Goal: Transaction & Acquisition: Purchase product/service

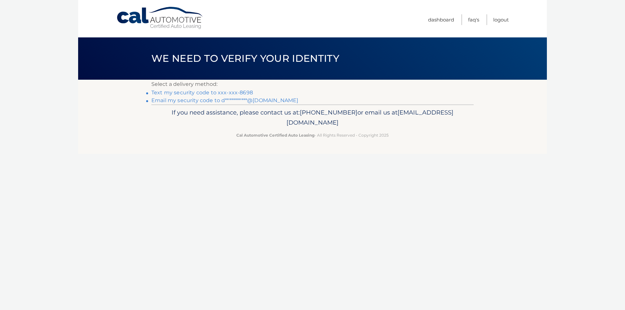
click at [192, 92] on link "Text my security code to xxx-xxx-8698" at bounding box center [202, 92] width 102 height 6
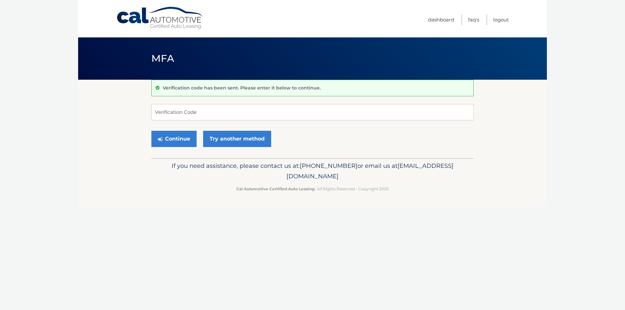
drag, startPoint x: 78, startPoint y: 287, endPoint x: 71, endPoint y: 285, distance: 7.2
click at [78, 287] on div "Cal Automotive Menu Dashboard FAQ's Logout MFA" at bounding box center [312, 155] width 469 height 310
click at [252, 112] on input "Verification Code" at bounding box center [312, 112] width 322 height 16
type input "772439"
click at [151, 131] on button "Continue" at bounding box center [173, 139] width 45 height 16
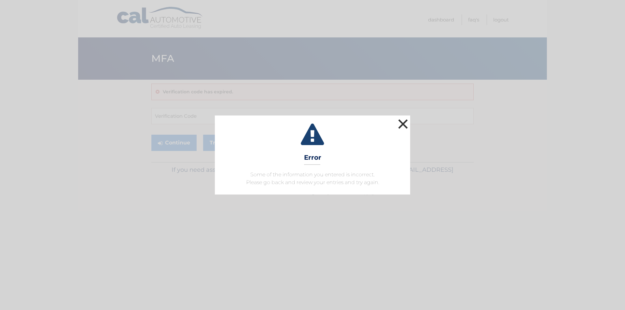
click at [397, 122] on button "×" at bounding box center [402, 123] width 13 height 13
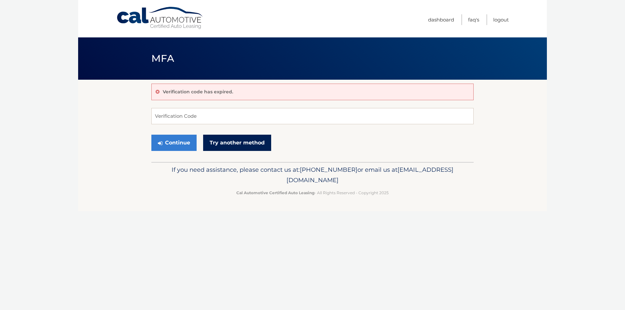
click at [237, 144] on link "Try another method" at bounding box center [237, 143] width 68 height 16
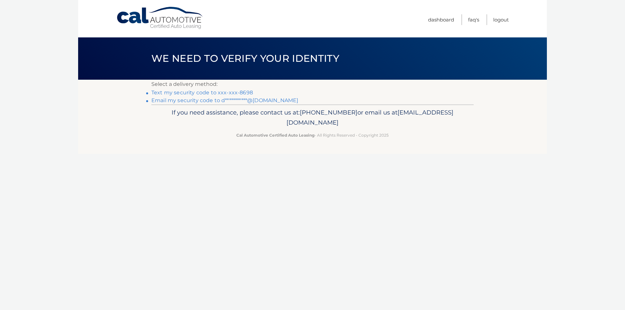
click at [229, 92] on link "Text my security code to xxx-xxx-8698" at bounding box center [202, 92] width 102 height 6
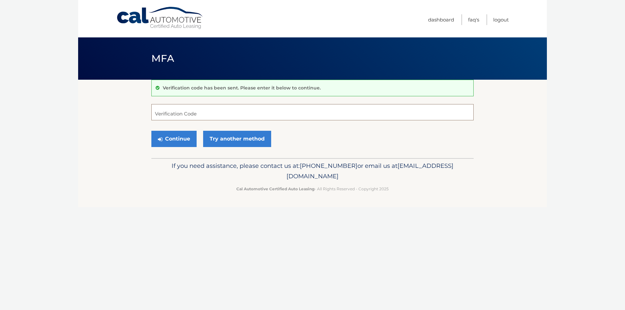
click at [218, 113] on input "Verification Code" at bounding box center [312, 112] width 322 height 16
type input "614061"
click at [151, 131] on button "Continue" at bounding box center [173, 139] width 45 height 16
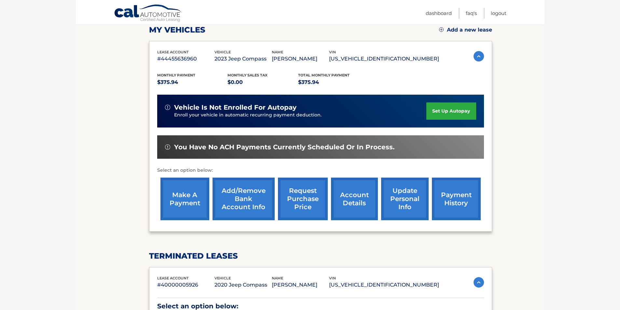
scroll to position [98, 0]
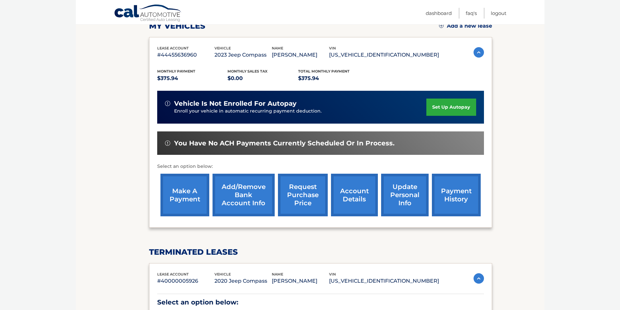
click at [194, 189] on link "make a payment" at bounding box center [184, 195] width 49 height 43
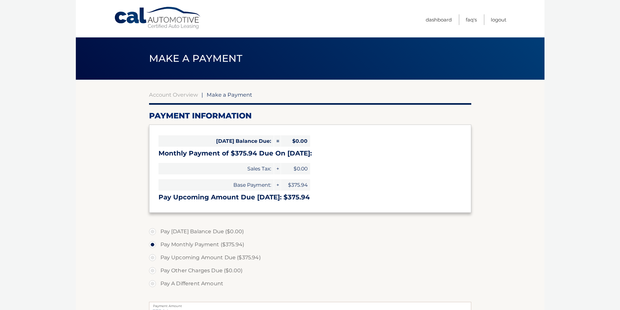
select select "Njc4ODVmMjAtMjI4ZS00MTZkLTg1NjMtZjY5NzZiNjUxMDli"
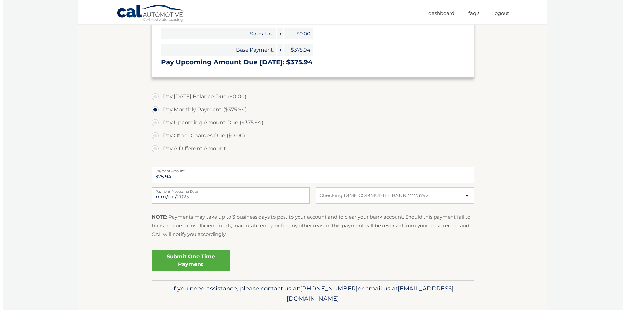
scroll to position [155, 0]
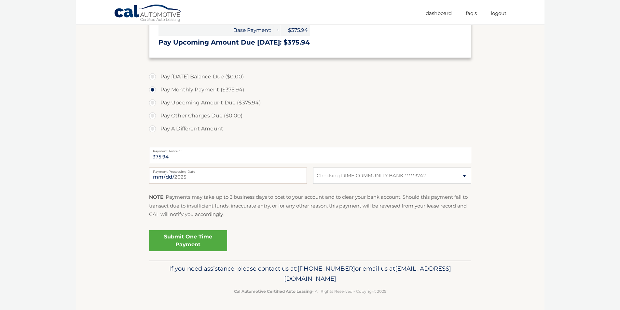
click at [174, 239] on link "Submit One Time Payment" at bounding box center [188, 240] width 78 height 21
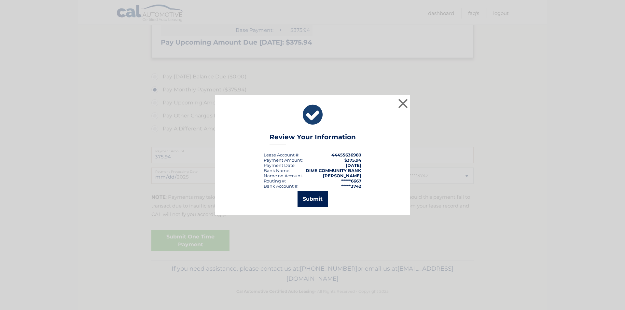
click at [315, 200] on button "Submit" at bounding box center [312, 199] width 30 height 16
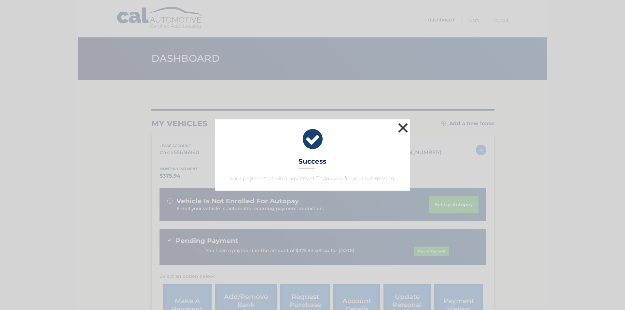
click at [402, 128] on button "×" at bounding box center [402, 127] width 13 height 13
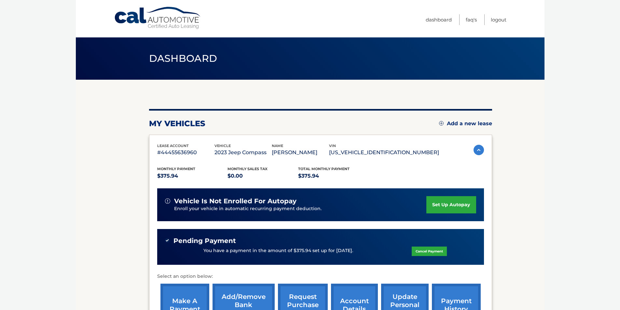
click at [88, 174] on section "my vehicles Add a new lease lease account #44455636960 vehicle 2023 Jeep Compas…" at bounding box center [310, 276] width 469 height 392
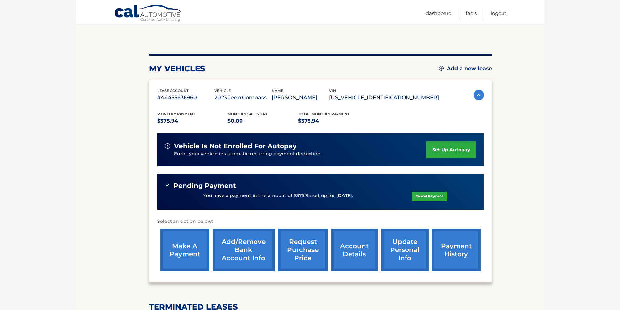
scroll to position [81, 0]
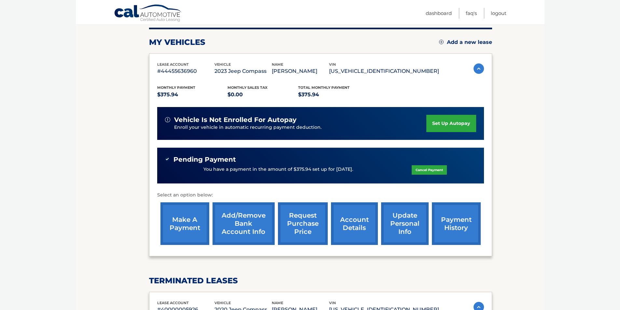
click at [357, 230] on link "account details" at bounding box center [354, 223] width 47 height 43
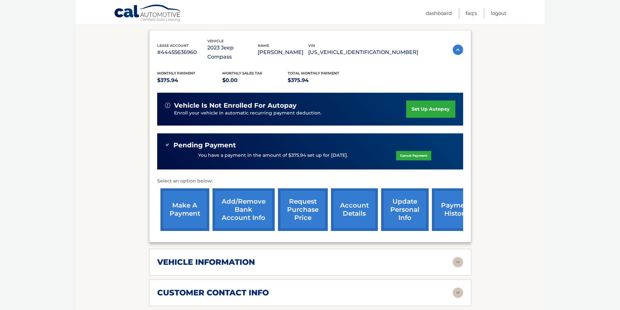
scroll to position [163, 0]
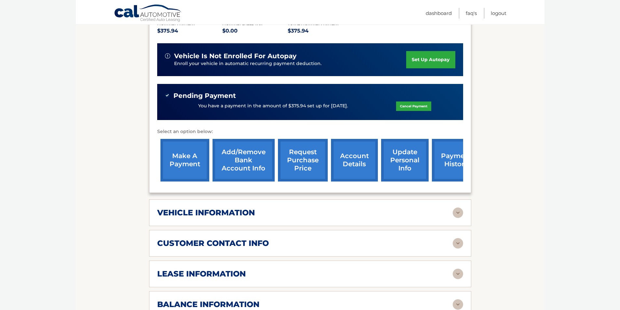
click at [246, 208] on h2 "vehicle information" at bounding box center [206, 213] width 98 height 10
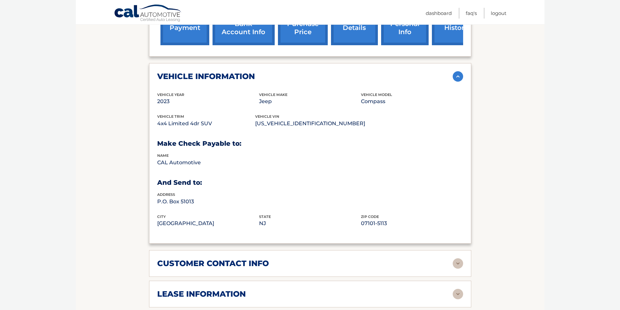
scroll to position [358, 0]
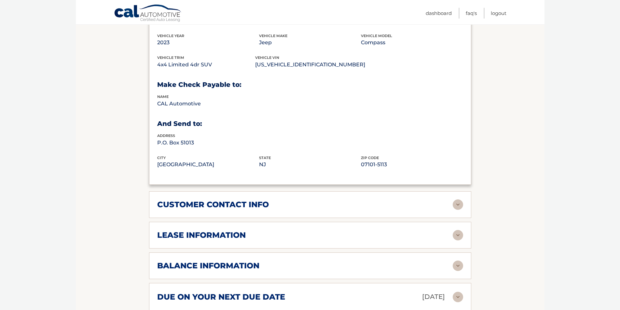
click at [247, 231] on div "lease information" at bounding box center [304, 235] width 295 height 10
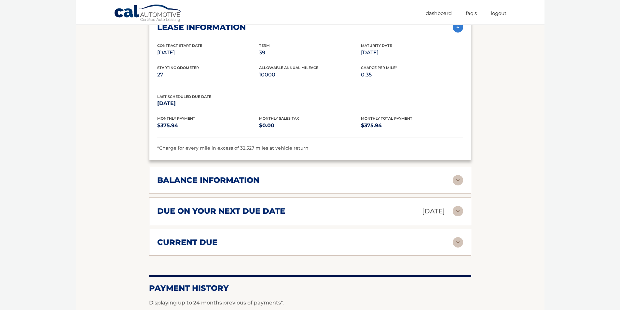
scroll to position [553, 0]
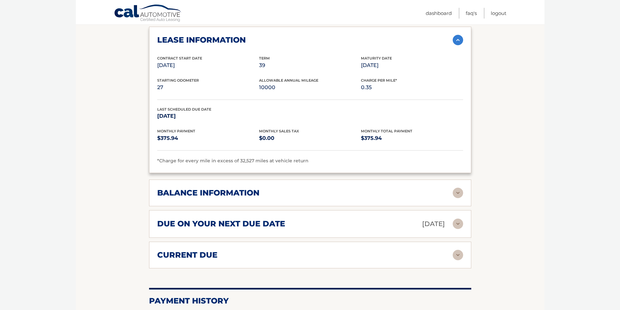
click at [275, 195] on div "balance information Payments Received 24 Payments Remaining 15 Next Payment wil…" at bounding box center [310, 193] width 322 height 27
click at [274, 188] on div "balance information" at bounding box center [304, 193] width 295 height 10
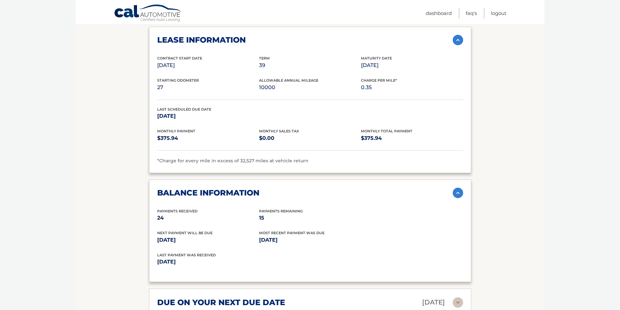
click at [462, 188] on img at bounding box center [458, 193] width 10 height 10
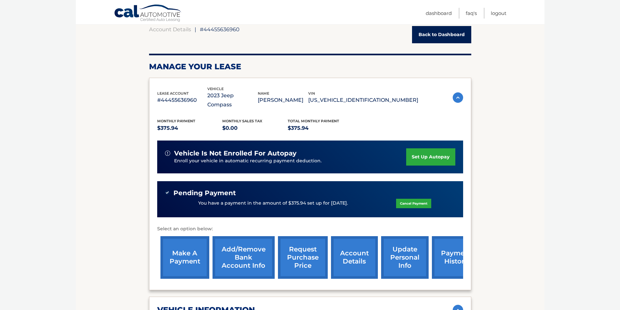
scroll to position [0, 0]
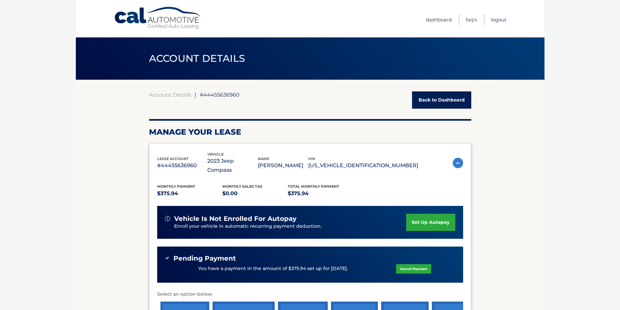
click at [500, 18] on link "Logout" at bounding box center [499, 19] width 16 height 11
